Goal: Task Accomplishment & Management: Complete application form

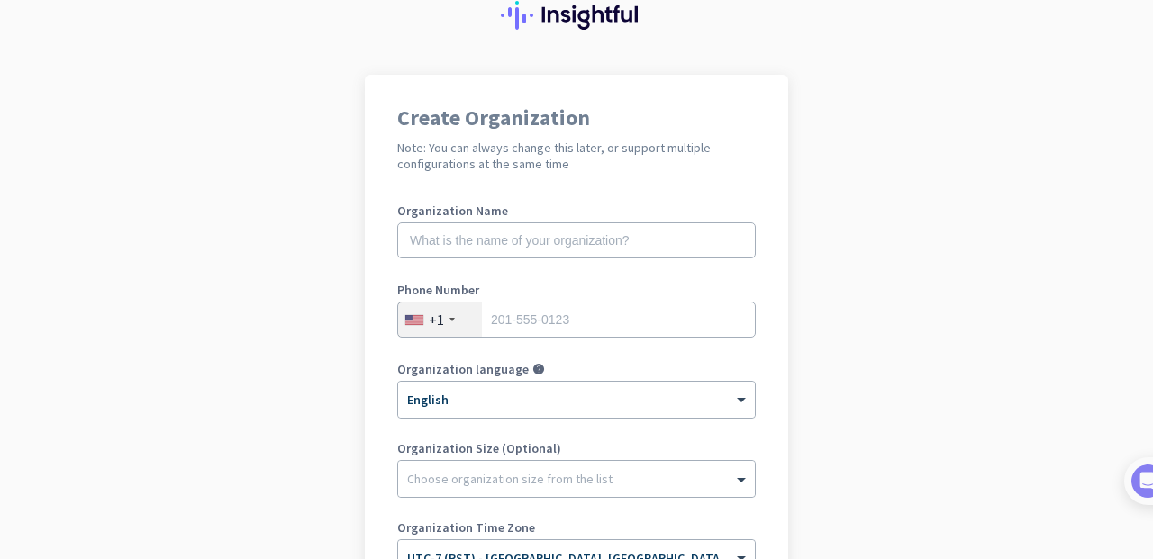
scroll to position [78, 0]
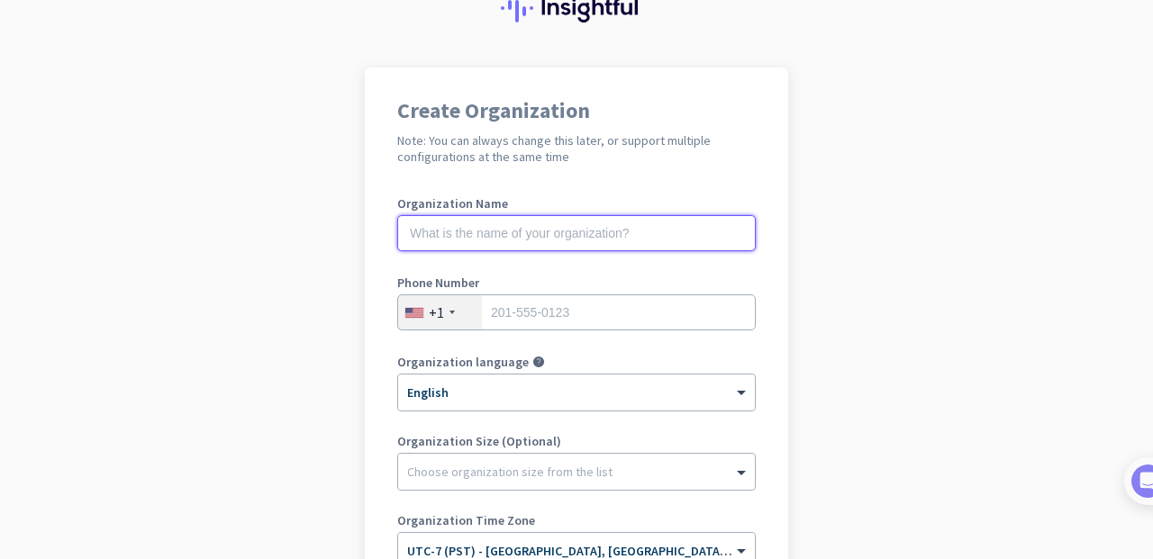
click at [699, 248] on input "text" at bounding box center [576, 233] width 358 height 36
type input "Mercor"
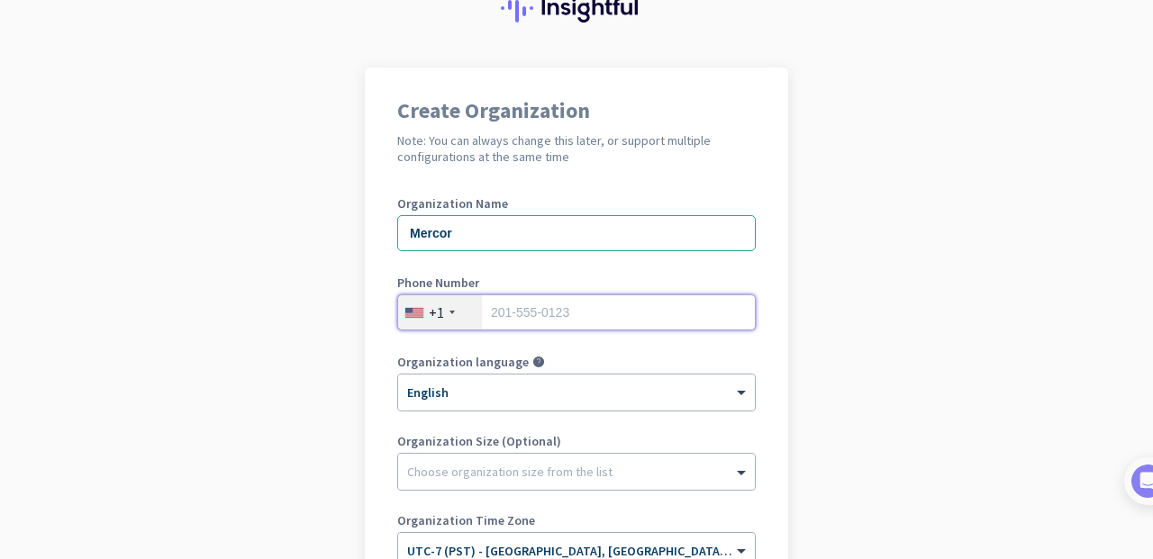
click at [697, 304] on input "tel" at bounding box center [576, 313] width 358 height 36
type input "7142604775"
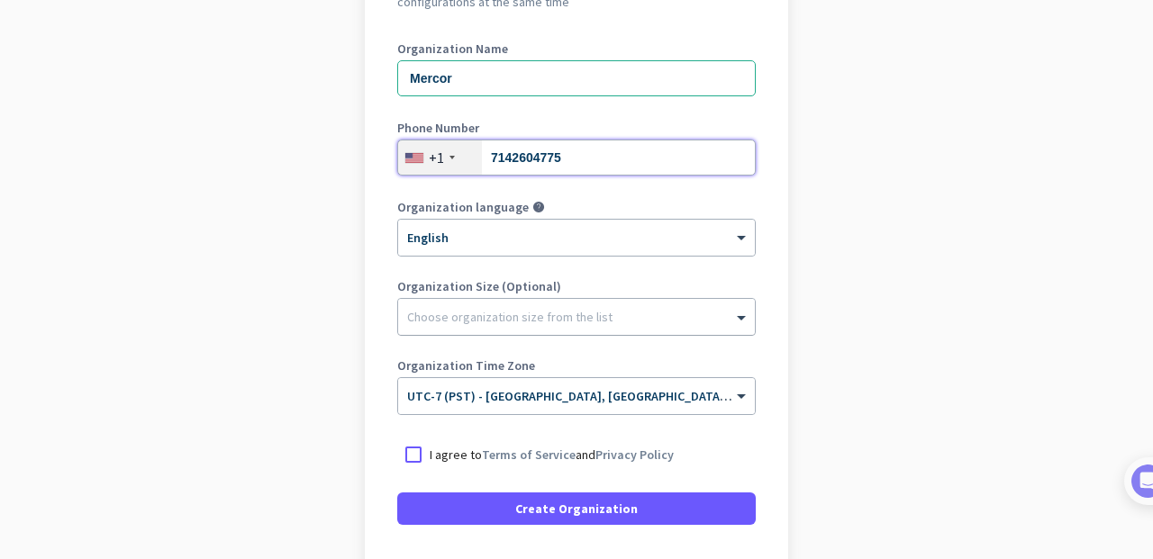
scroll to position [251, 0]
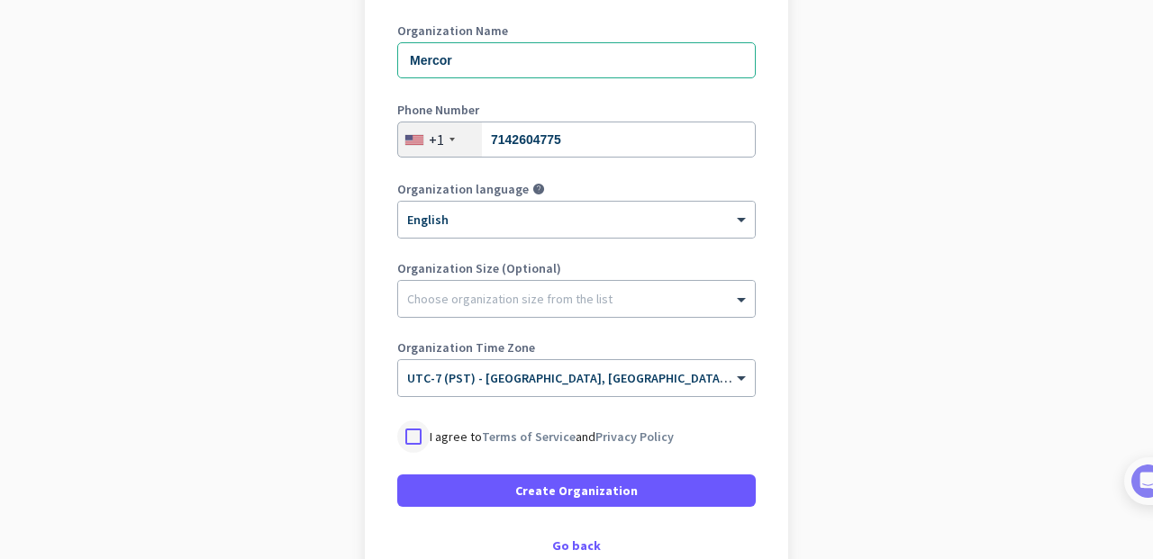
click at [415, 434] on div at bounding box center [413, 437] width 32 height 32
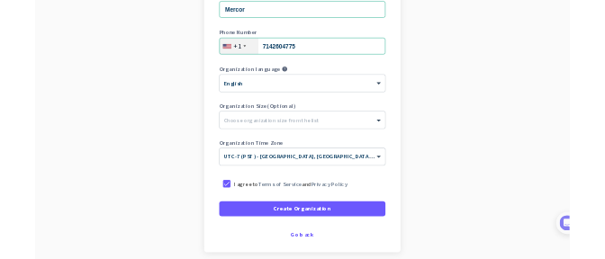
scroll to position [295, 0]
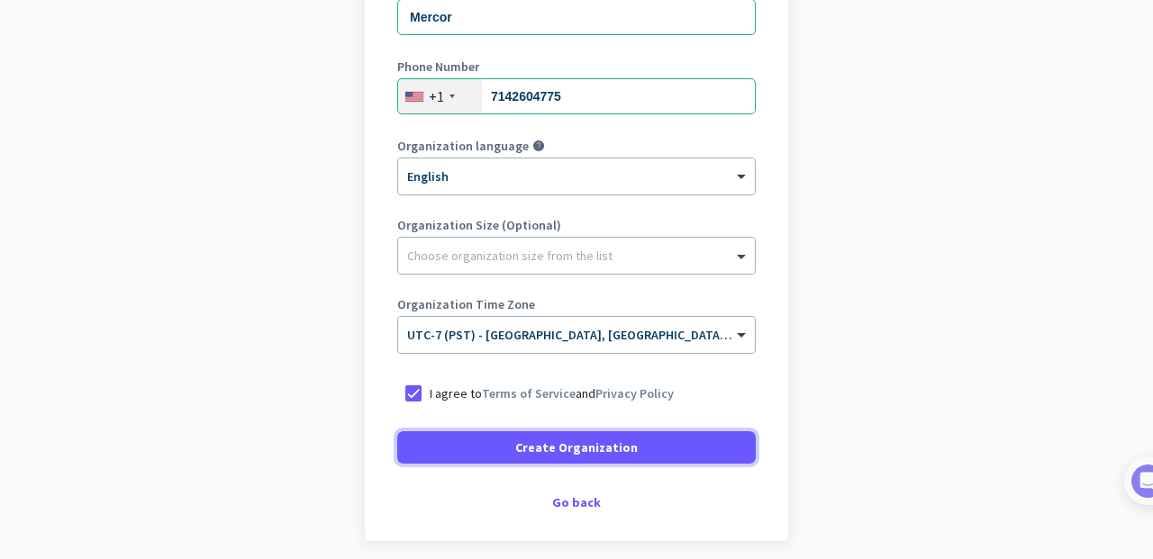
click at [565, 453] on span "Create Organization" at bounding box center [576, 448] width 122 height 18
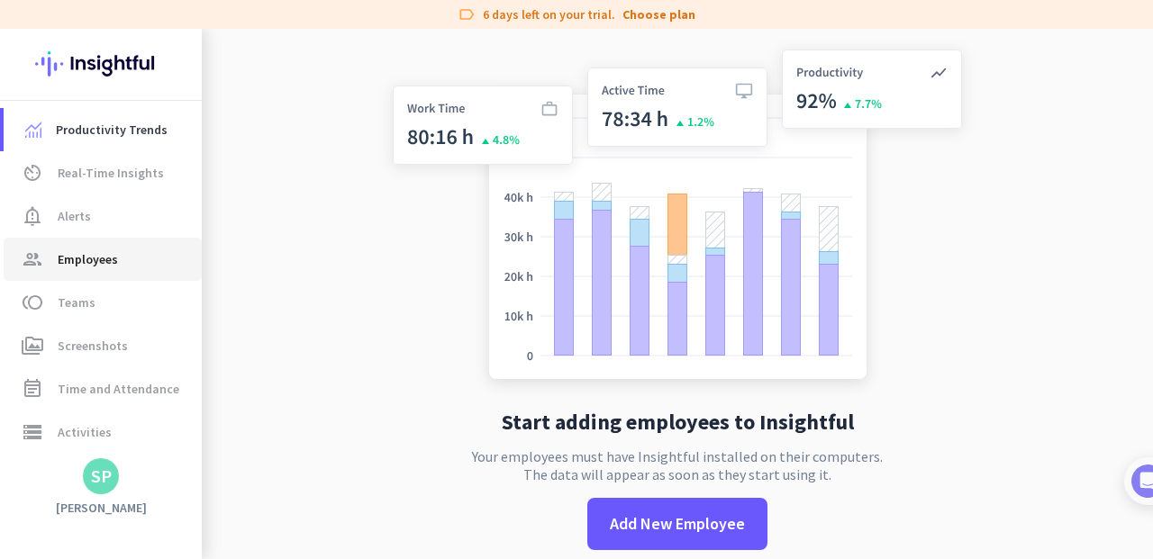
click at [156, 260] on span "group Employees" at bounding box center [102, 260] width 169 height 22
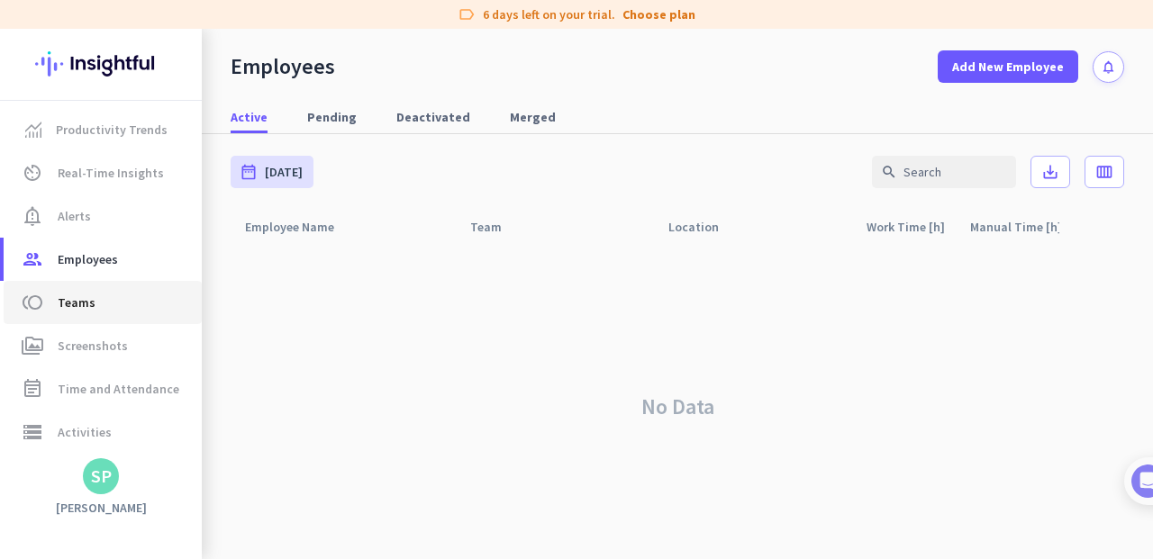
click at [138, 317] on link "toll Teams" at bounding box center [103, 302] width 198 height 43
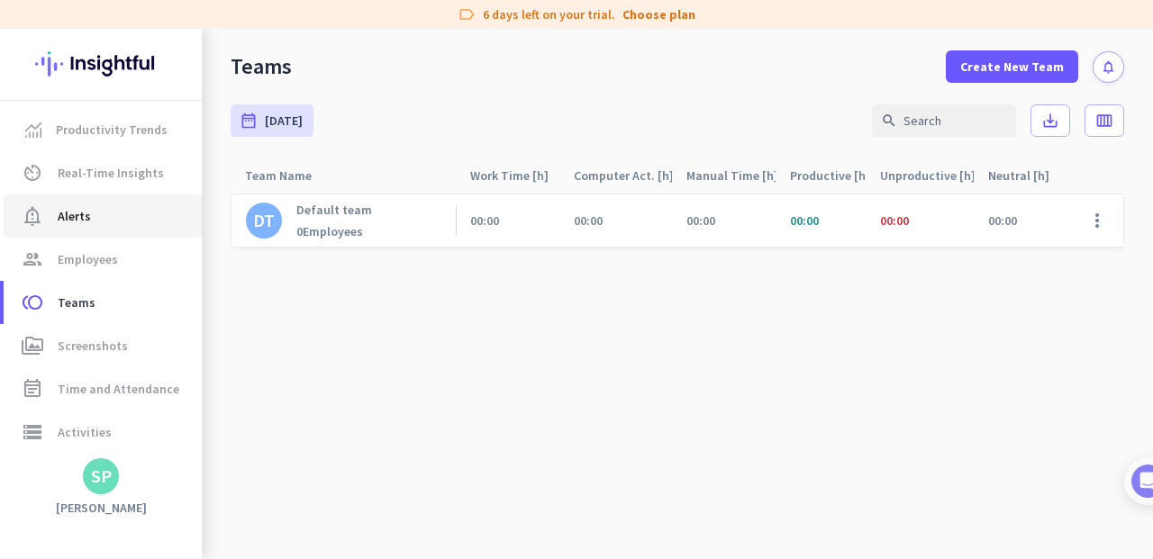
click at [140, 211] on span "notification_important Alerts" at bounding box center [102, 216] width 169 height 22
